Goal: Task Accomplishment & Management: Manage account settings

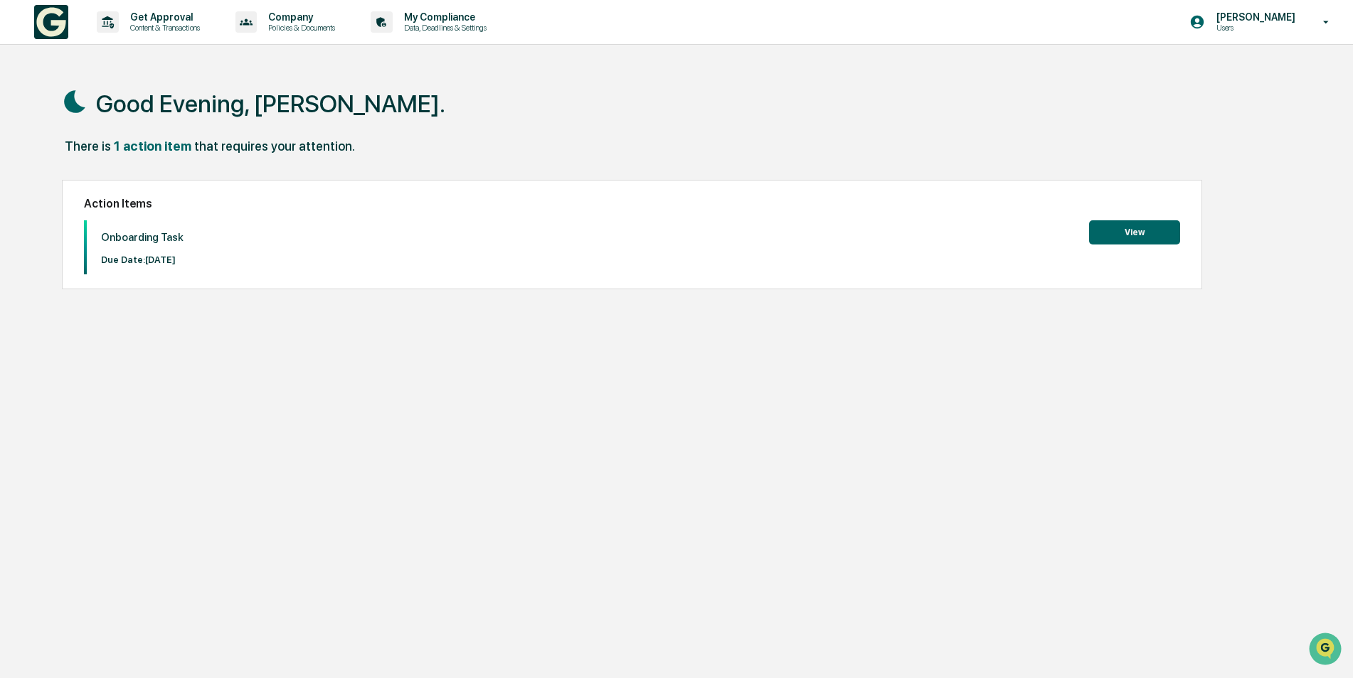
click at [1051, 254] on div "Action Items Onboarding Task Due Date: [DATE] View" at bounding box center [632, 235] width 1140 height 110
click at [1126, 227] on button "View" at bounding box center [1134, 232] width 91 height 24
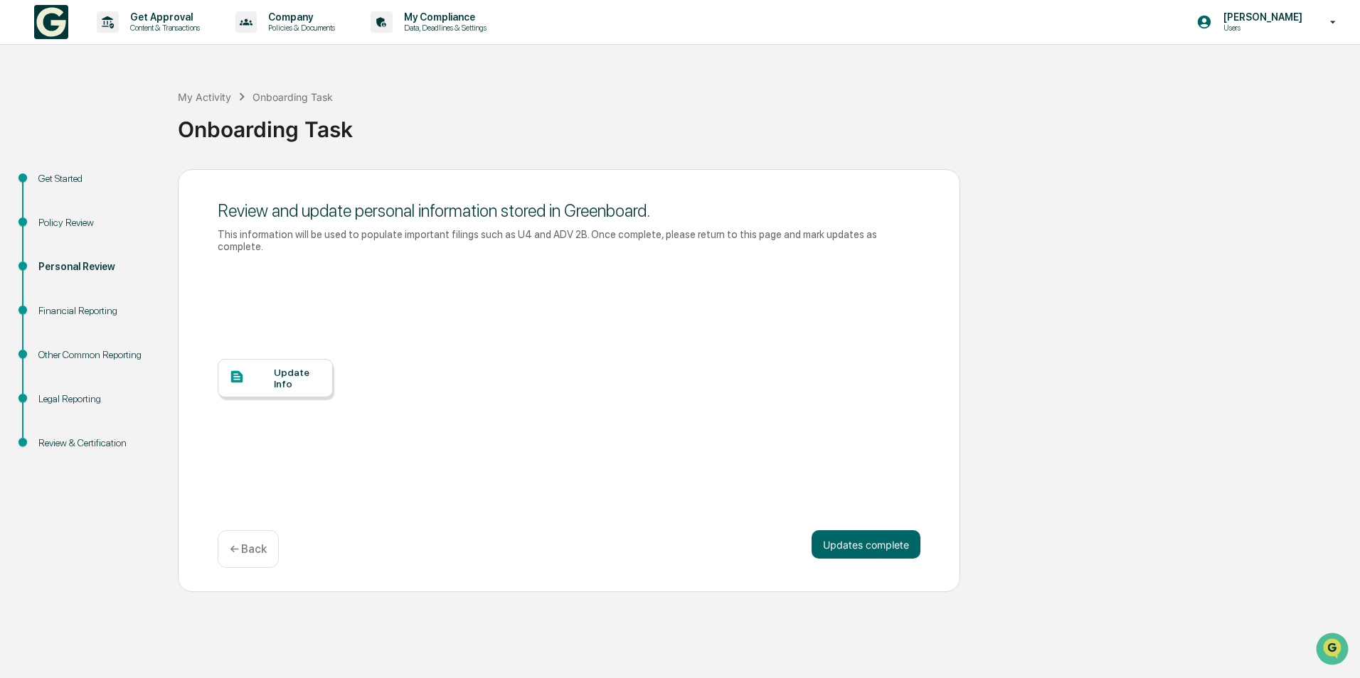
click at [299, 370] on div "Update Info" at bounding box center [298, 378] width 48 height 23
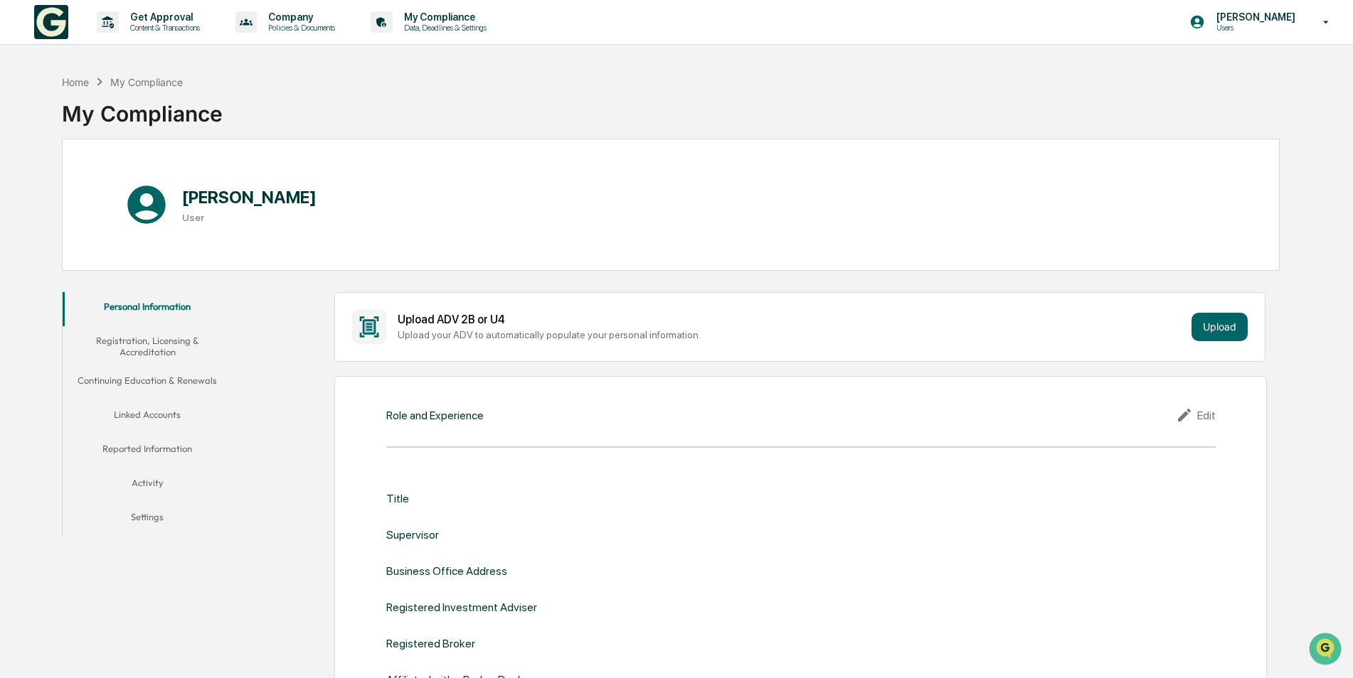
click at [149, 344] on button "Registration, Licensing & Accreditation" at bounding box center [148, 346] width 170 height 41
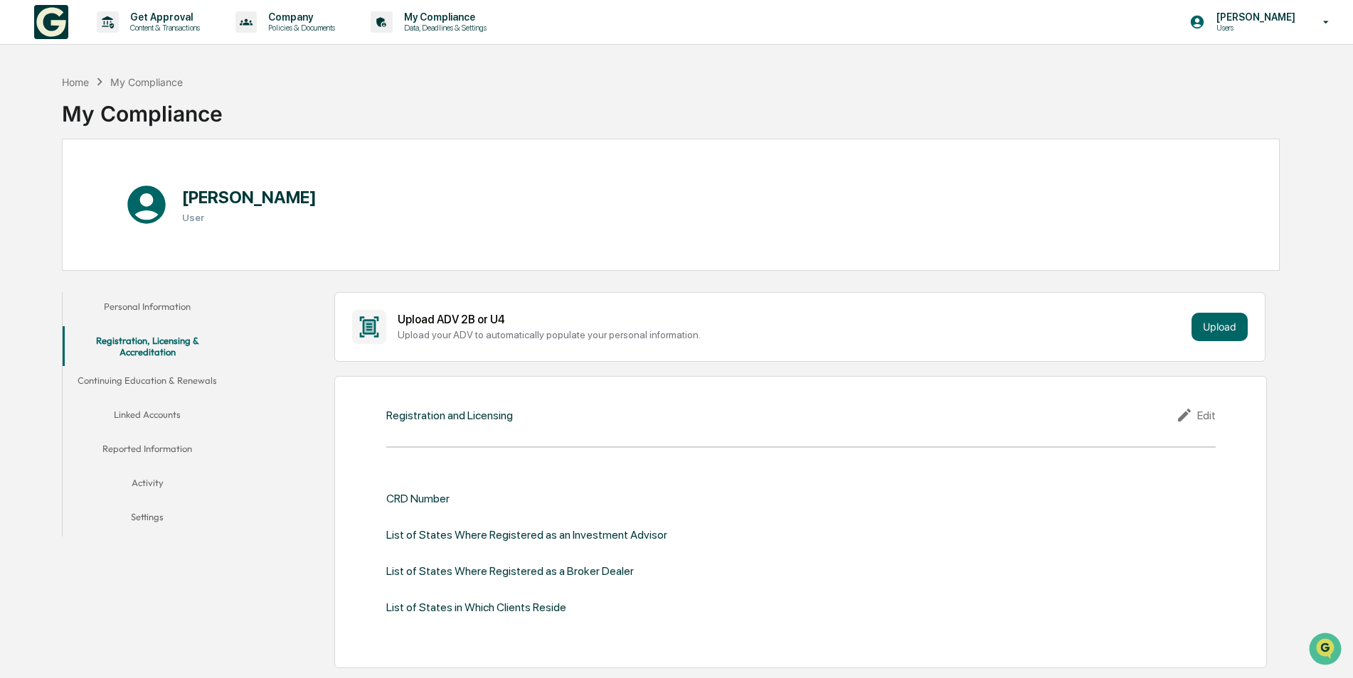
click at [186, 381] on button "Continuing Education & Renewals" at bounding box center [148, 383] width 170 height 34
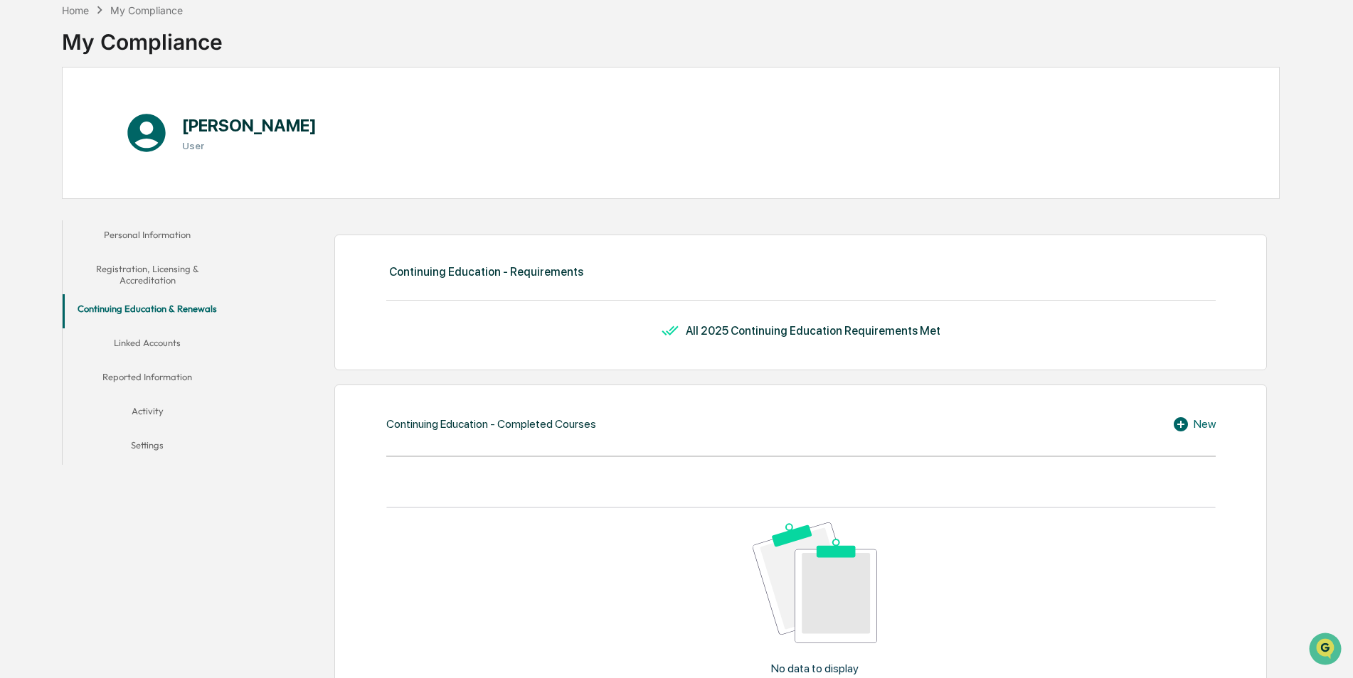
scroll to position [71, 0]
click at [164, 378] on button "Reported Information" at bounding box center [148, 380] width 170 height 34
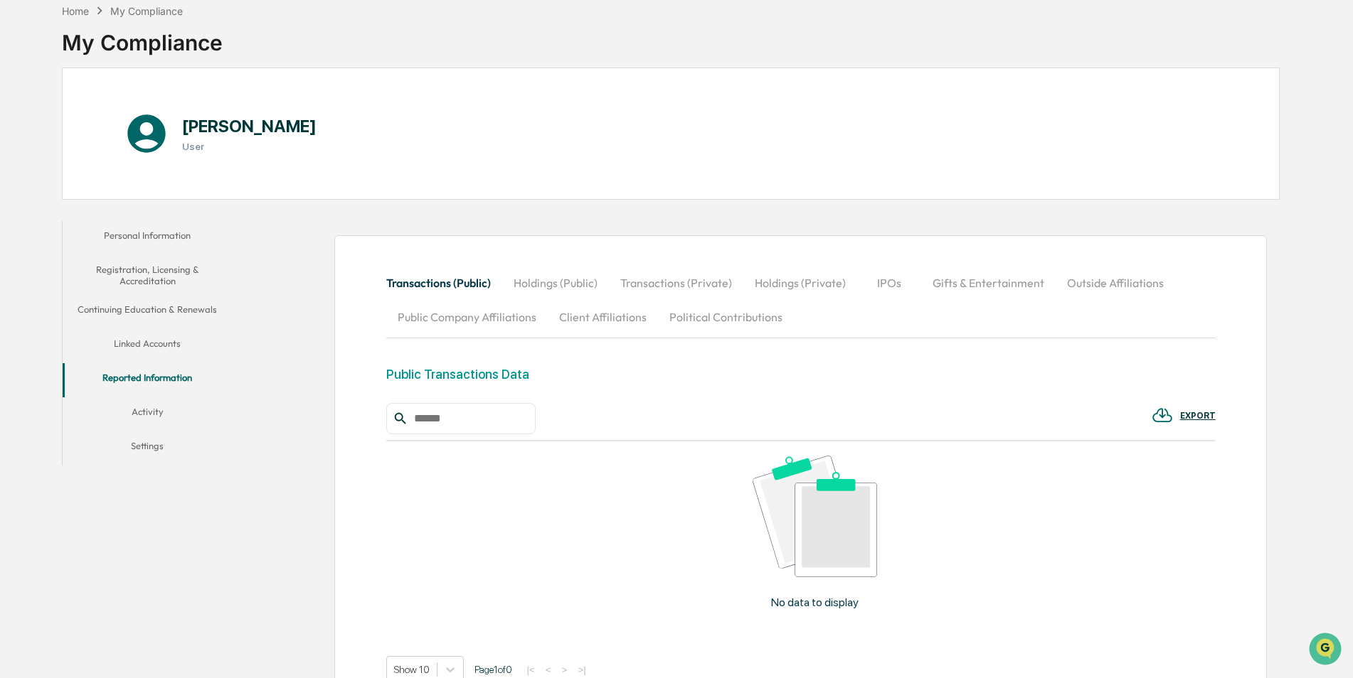
click at [159, 408] on button "Activity" at bounding box center [148, 415] width 170 height 34
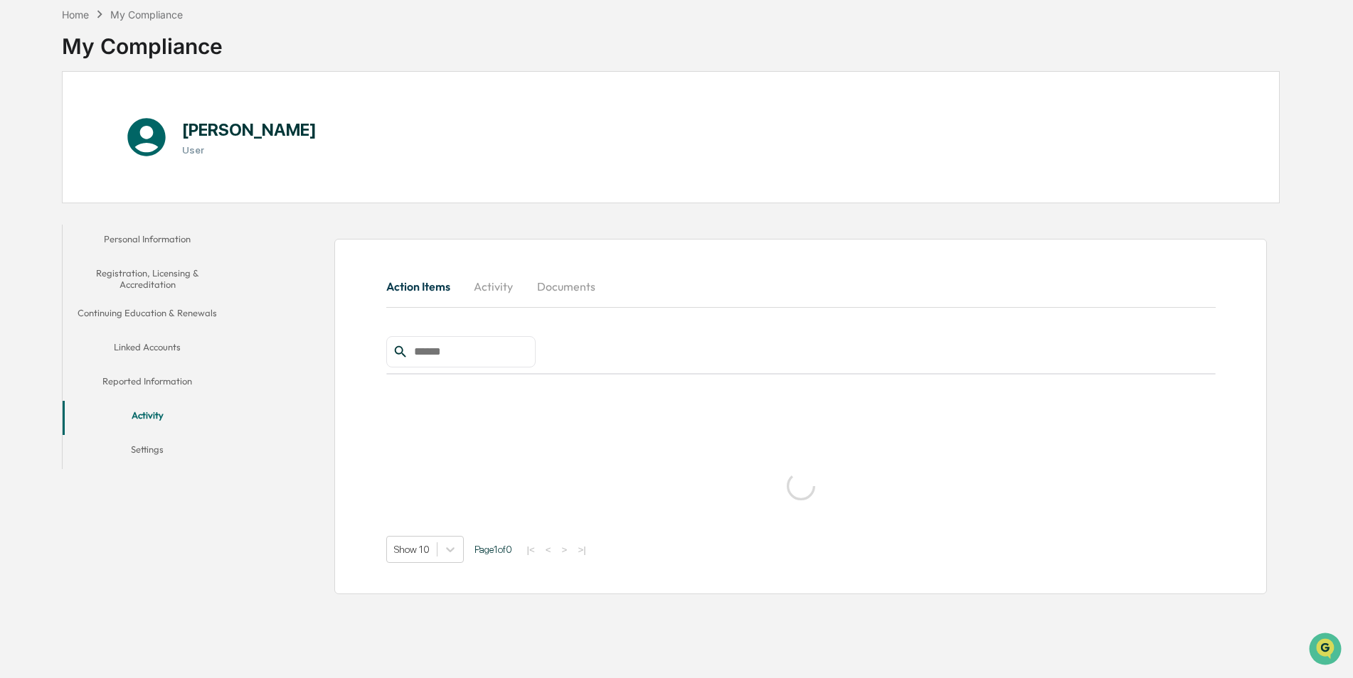
scroll to position [68, 0]
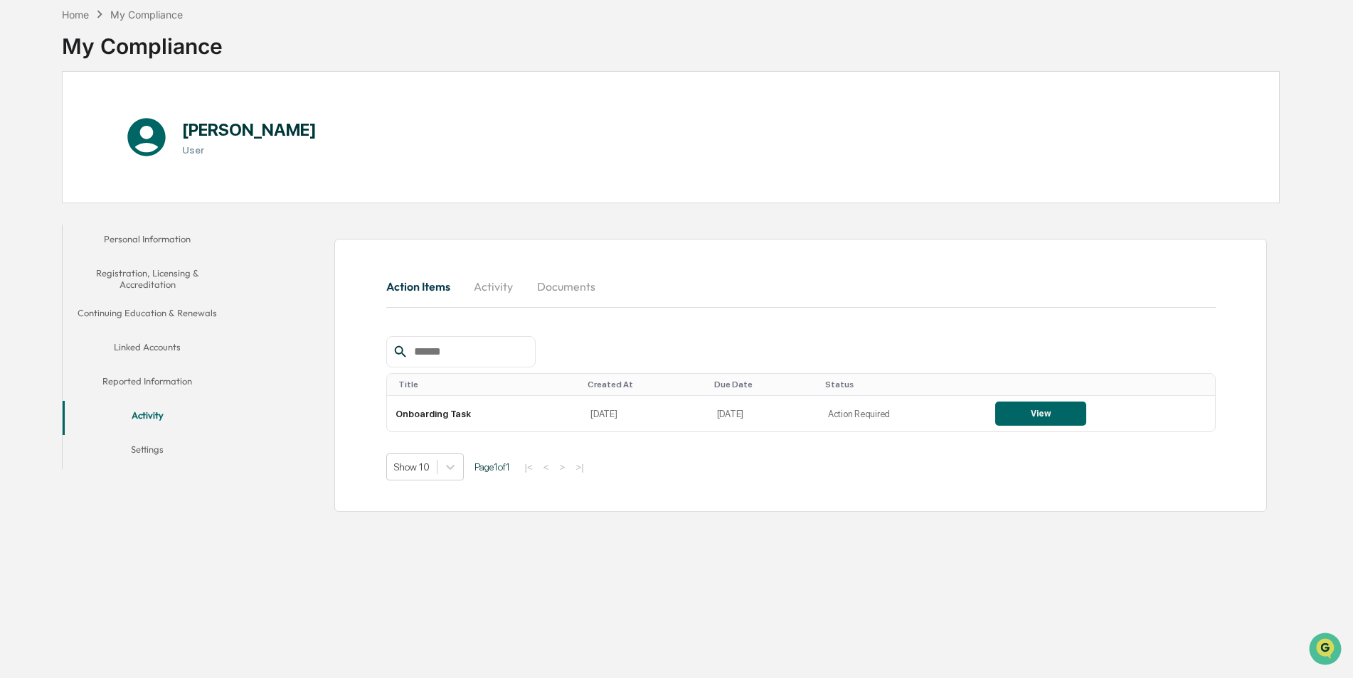
click at [149, 348] on button "Linked Accounts" at bounding box center [148, 350] width 170 height 34
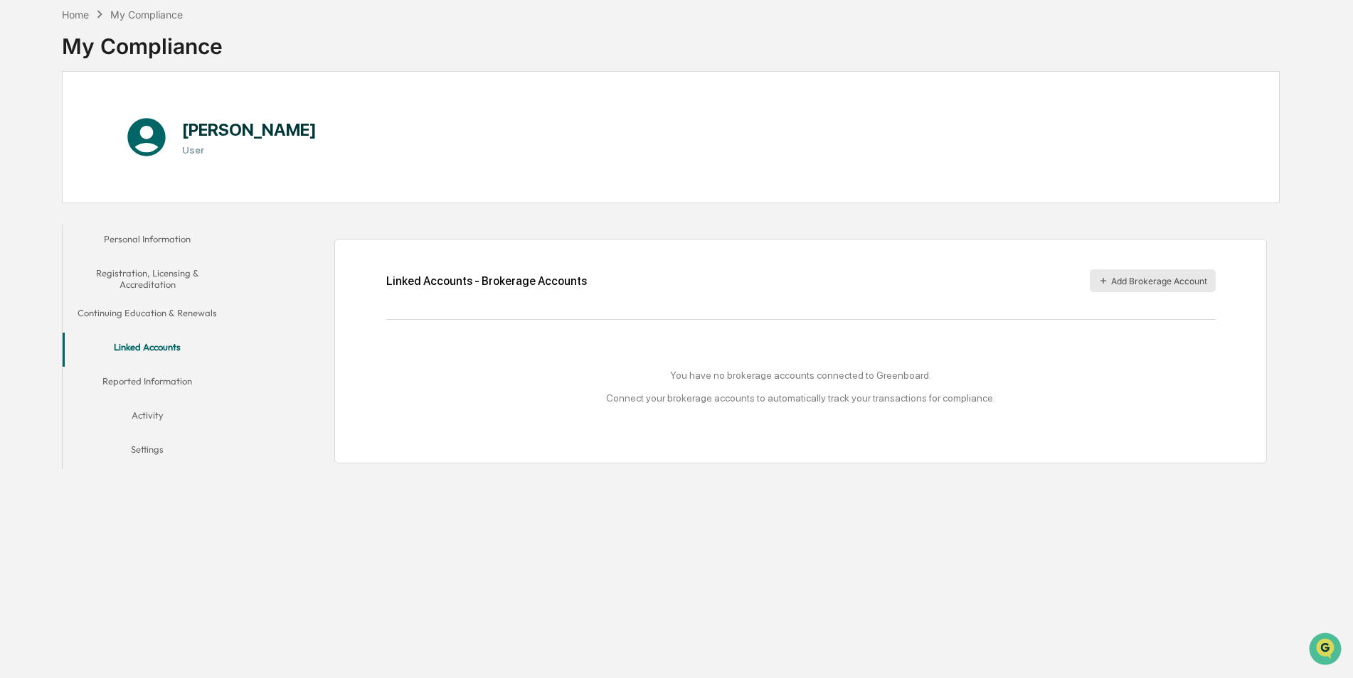
click at [1148, 282] on button "Add Brokerage Account" at bounding box center [1152, 281] width 126 height 23
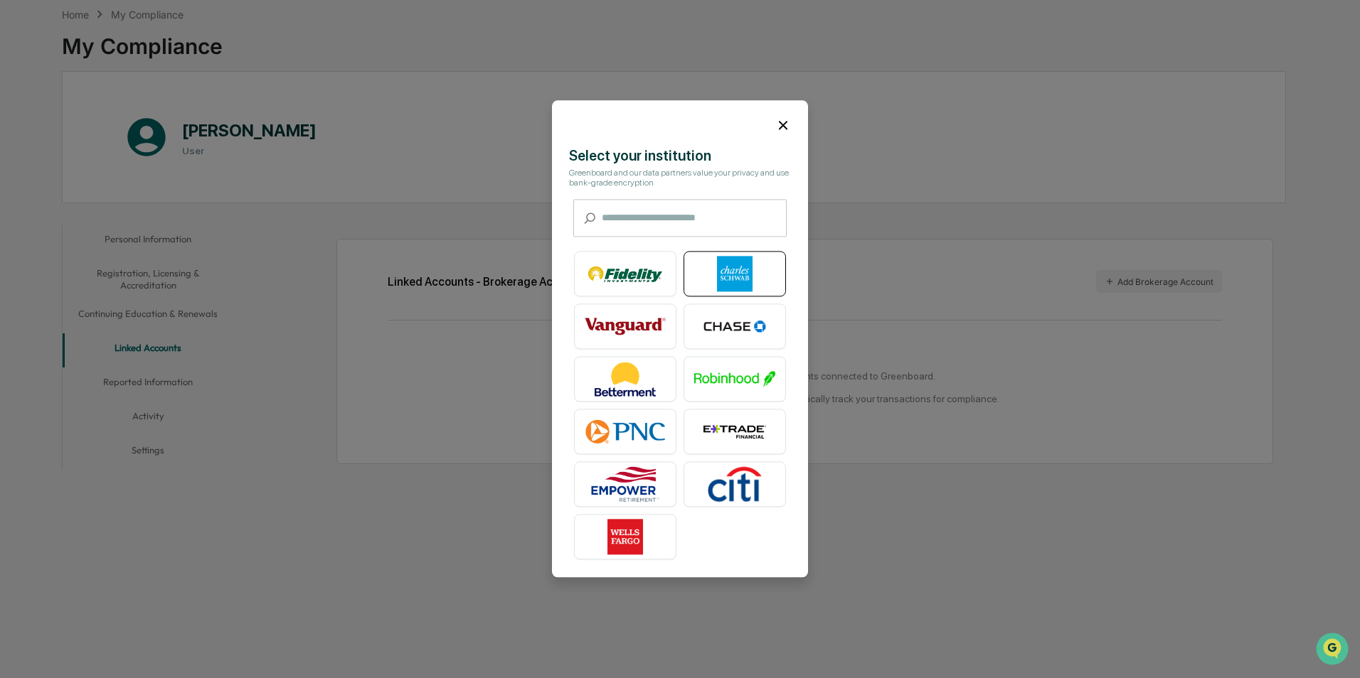
click at [732, 274] on img at bounding box center [734, 275] width 81 height 36
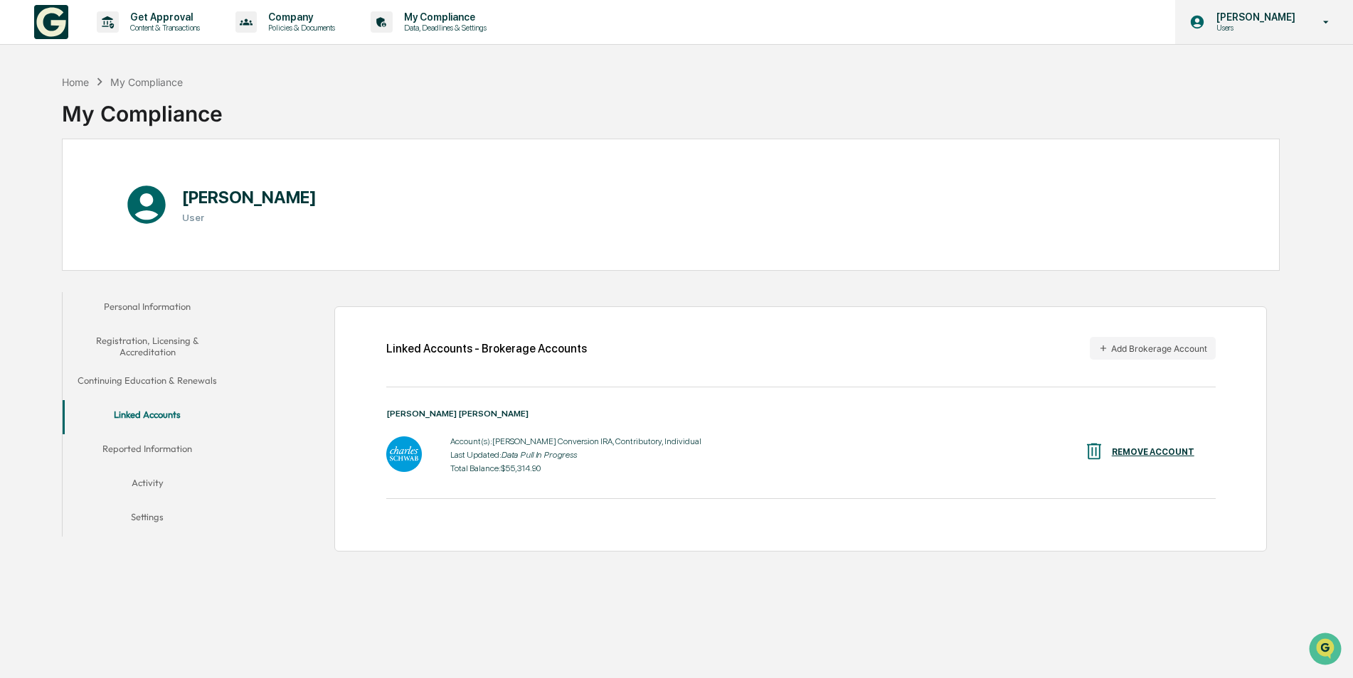
click at [1277, 26] on p "Users" at bounding box center [1253, 28] width 97 height 10
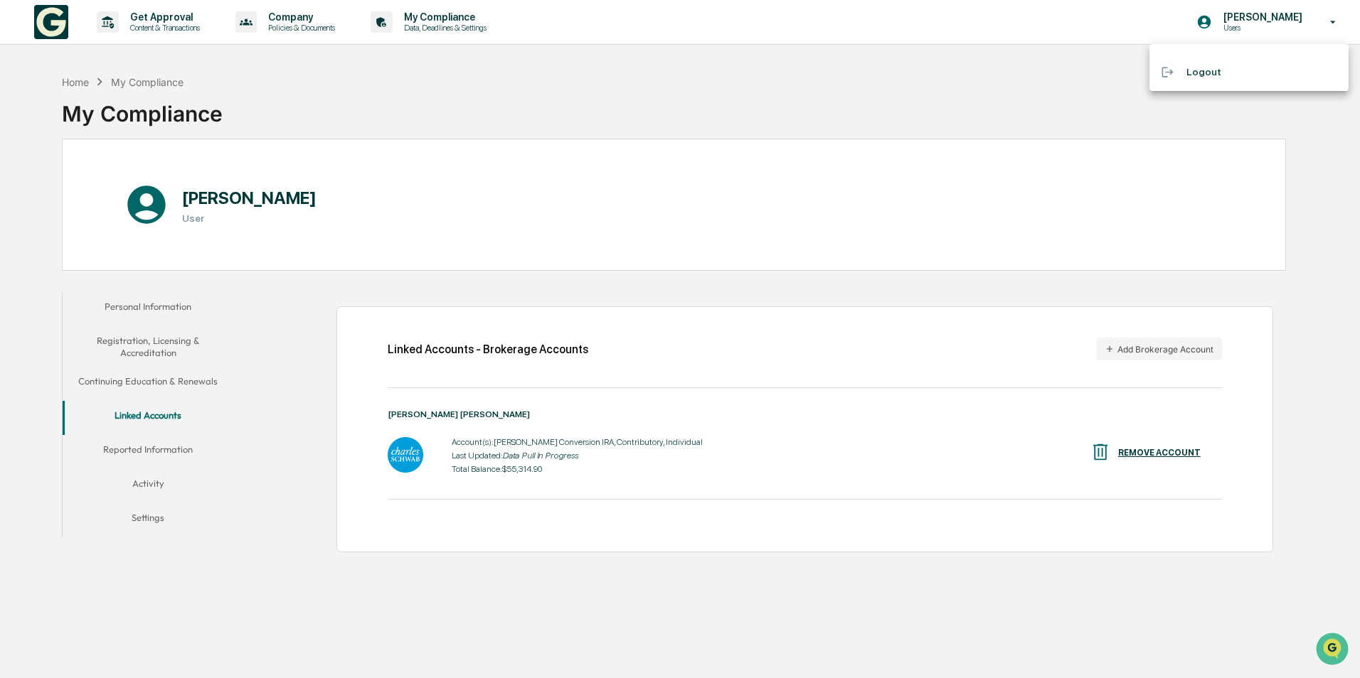
click at [1214, 75] on li "Logout" at bounding box center [1248, 72] width 199 height 26
